Goal: Navigation & Orientation: Find specific page/section

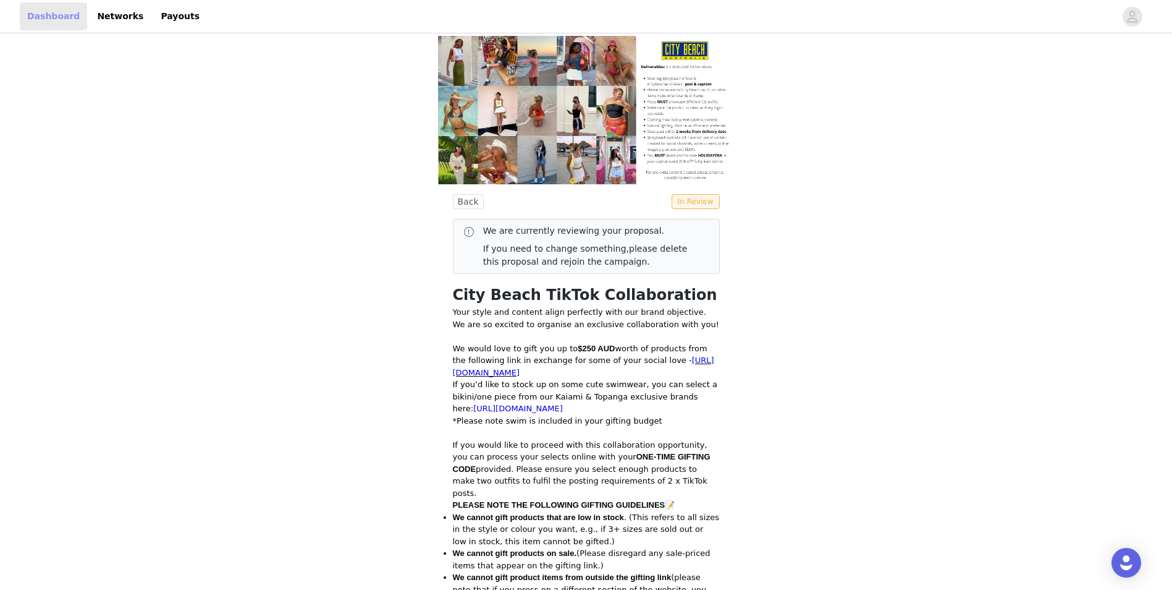
click at [53, 11] on link "Dashboard" at bounding box center [53, 16] width 67 height 28
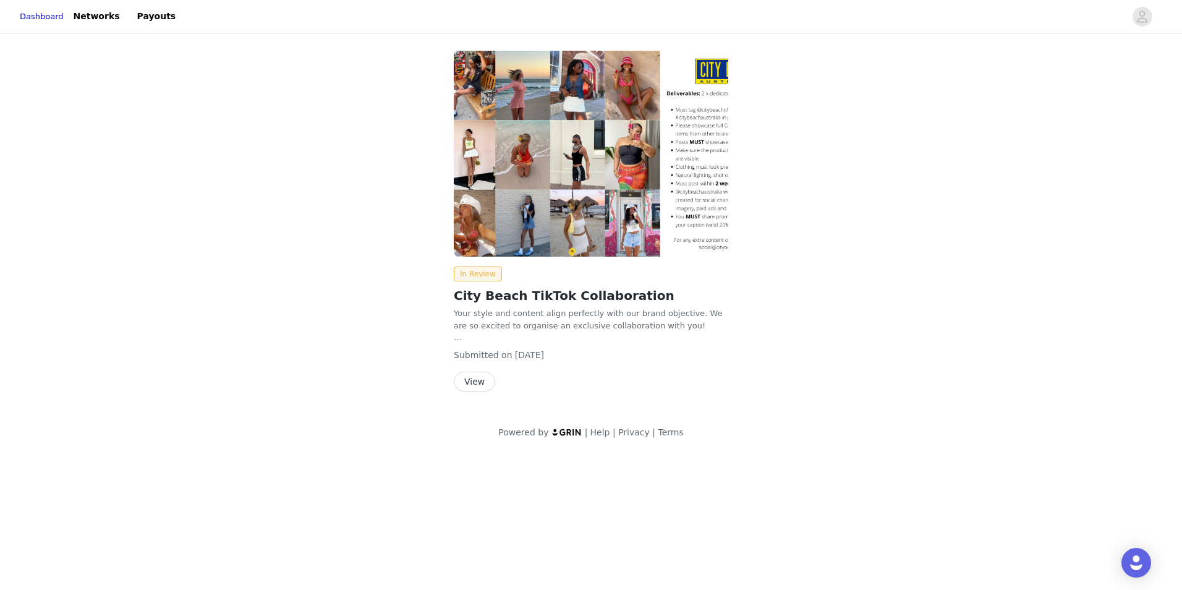
click at [470, 380] on button "View" at bounding box center [474, 381] width 41 height 20
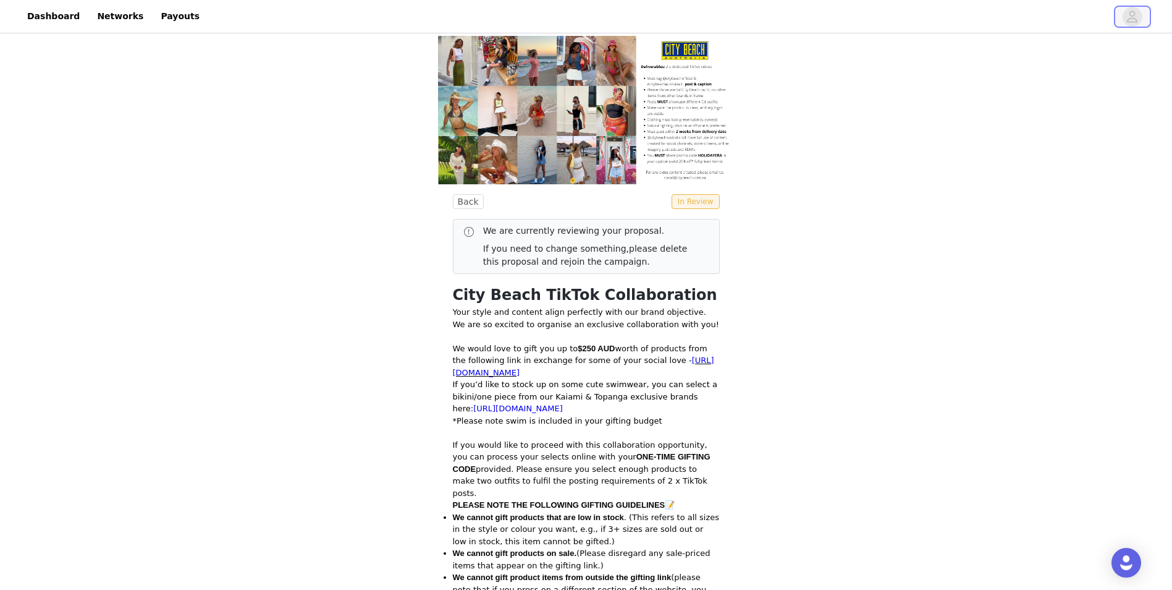
click at [1121, 15] on button "button" at bounding box center [1132, 17] width 35 height 20
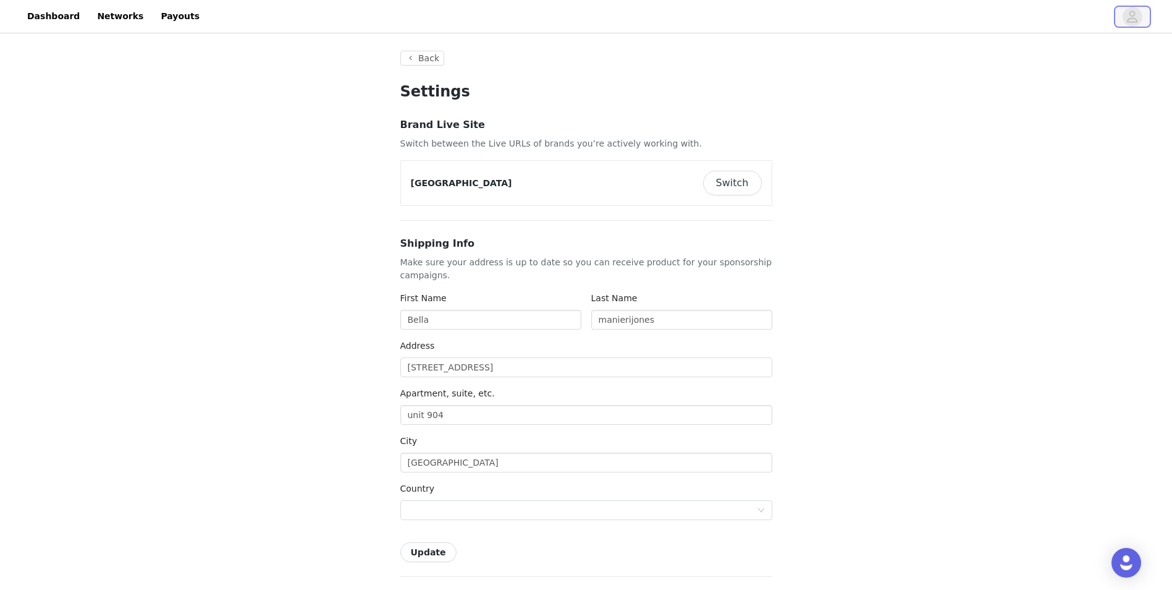
type input "+1 ([GEOGRAPHIC_DATA])"
click at [121, 12] on link "Networks" at bounding box center [120, 16] width 61 height 28
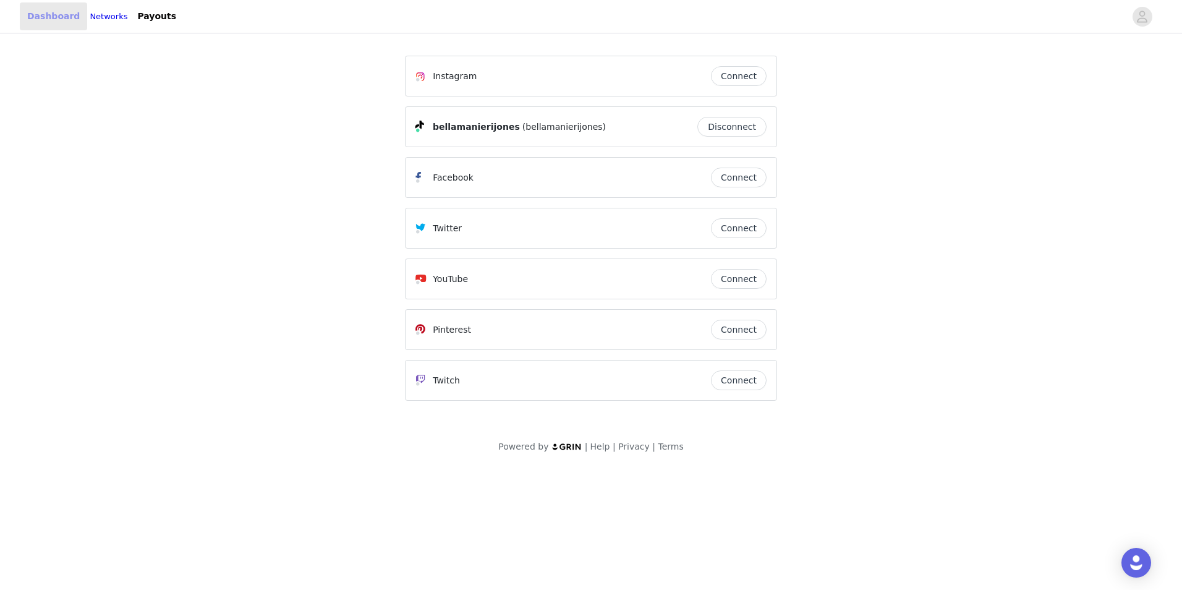
click at [66, 20] on link "Dashboard" at bounding box center [53, 16] width 67 height 28
